Goal: Navigation & Orientation: Go to known website

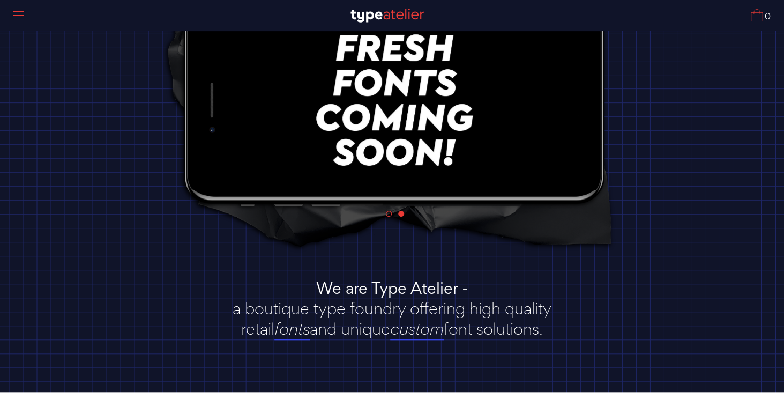
scroll to position [188, 0]
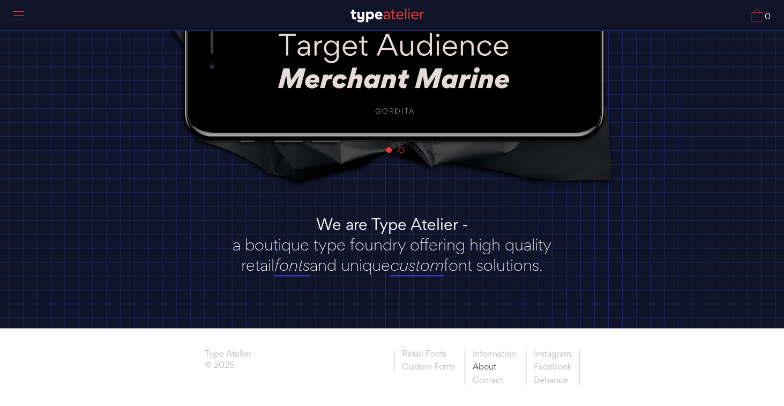
click at [486, 371] on link "About" at bounding box center [494, 366] width 59 height 13
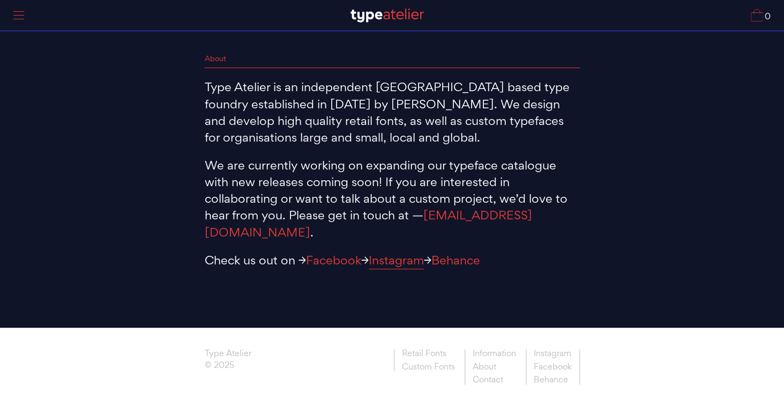
click at [401, 252] on link "Instagram" at bounding box center [396, 260] width 55 height 17
